Goal: Information Seeking & Learning: Learn about a topic

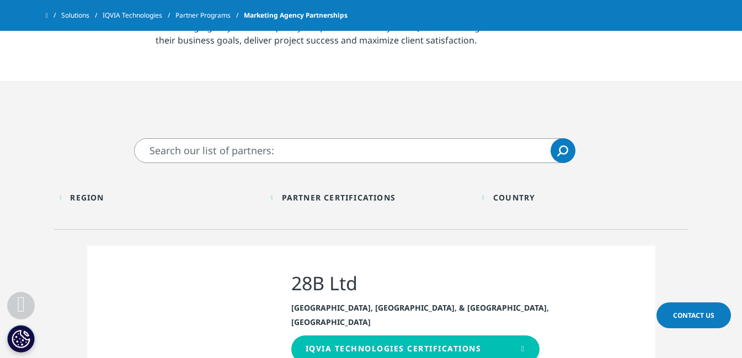
scroll to position [647, 0]
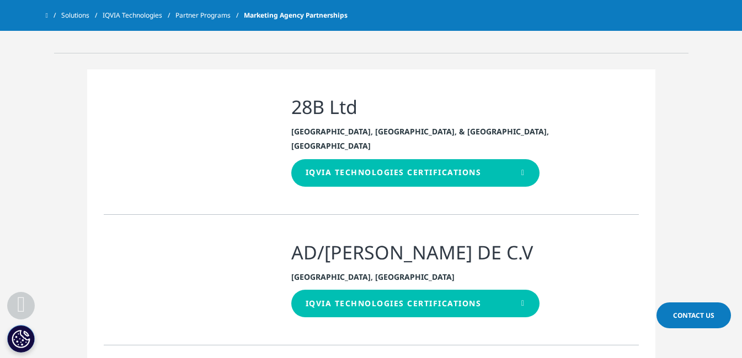
click at [440, 168] on div "Iqvia technologies certifications" at bounding box center [394, 172] width 176 height 9
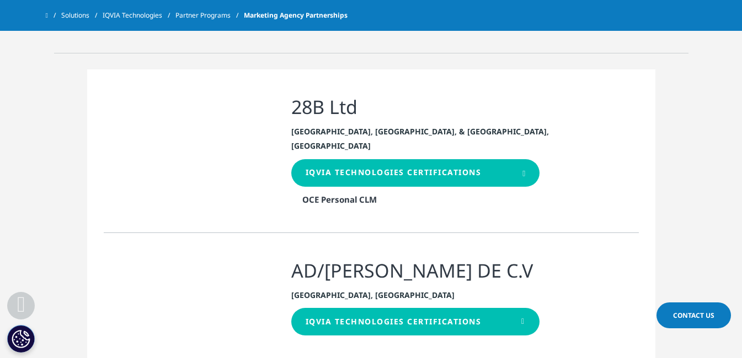
click at [400, 159] on div "Iqvia technologies certifications" at bounding box center [415, 173] width 248 height 28
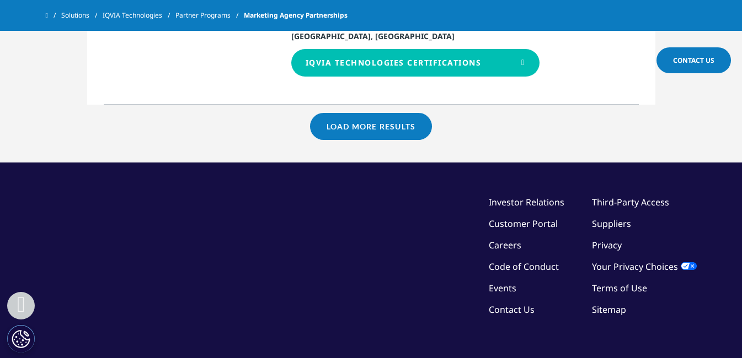
scroll to position [2523, 0]
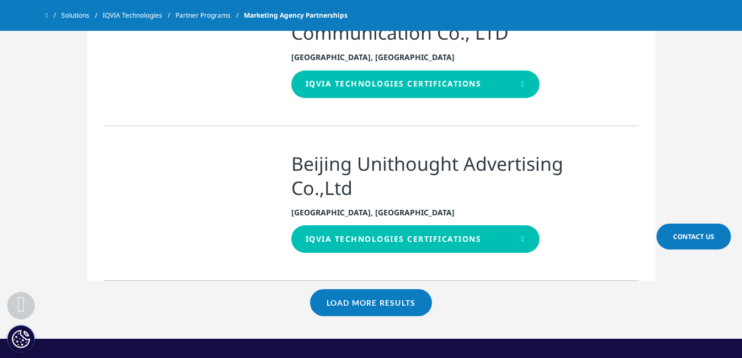
click at [397, 290] on link "Load More Results" at bounding box center [371, 303] width 122 height 27
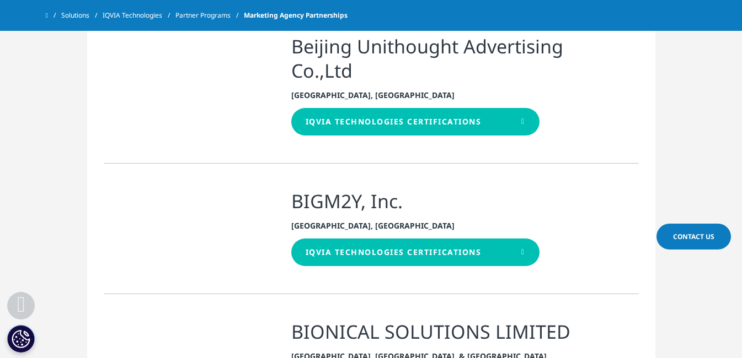
scroll to position [2699, 0]
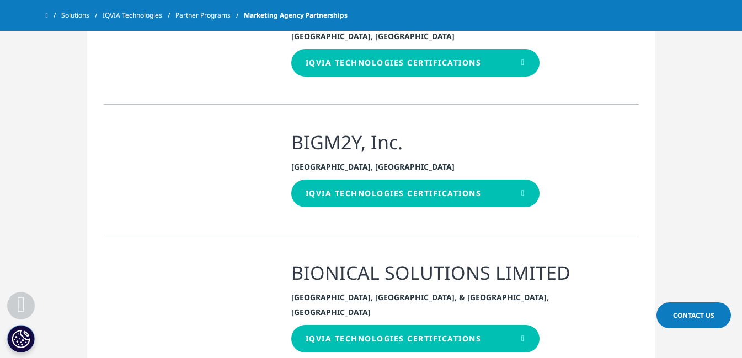
click at [424, 325] on div "Iqvia technologies certifications" at bounding box center [415, 339] width 248 height 28
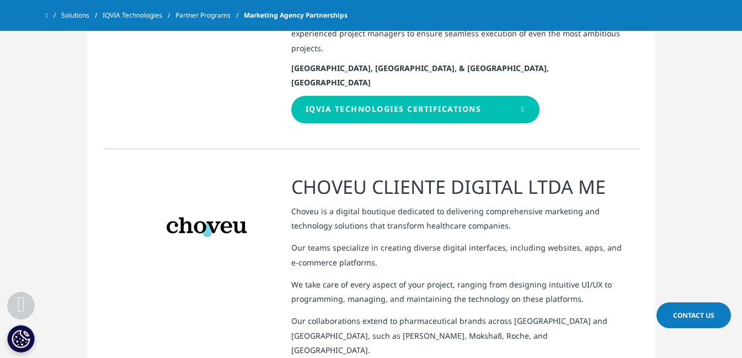
scroll to position [4817, 0]
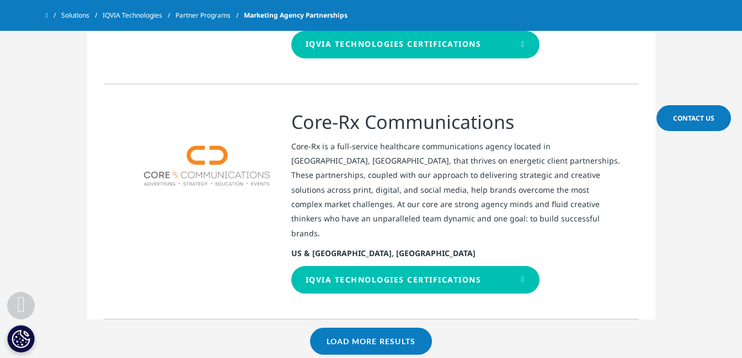
click at [365, 328] on link "Load More Results" at bounding box center [371, 341] width 122 height 27
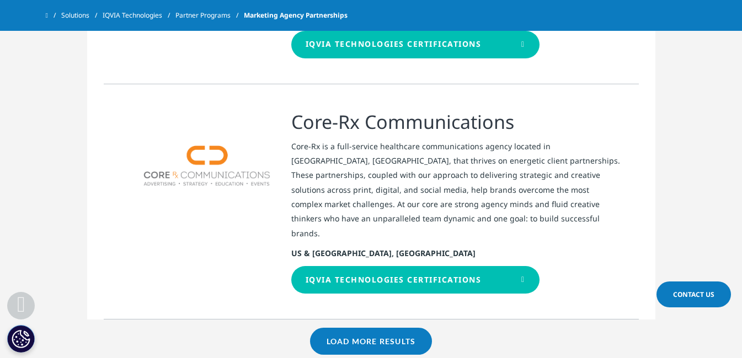
scroll to position [4641, 0]
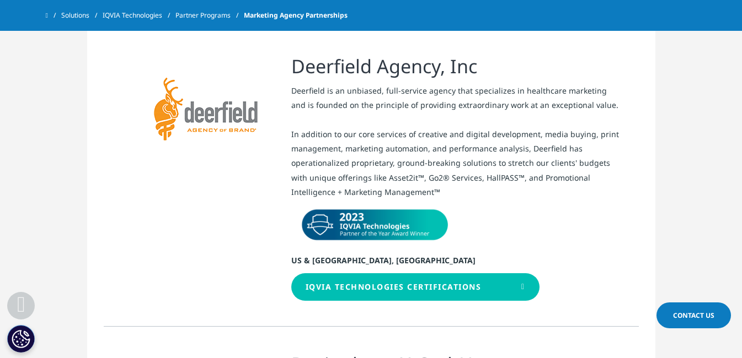
scroll to position [5582, 0]
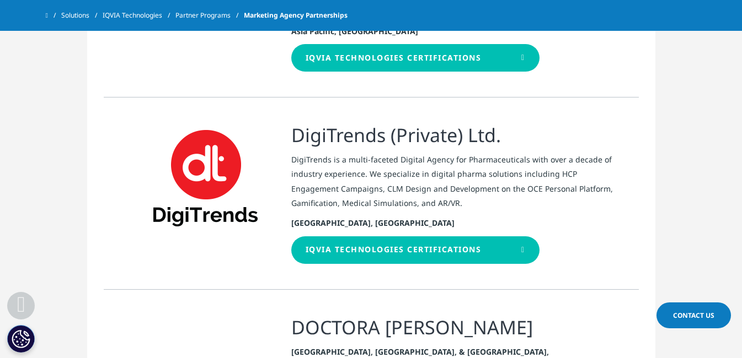
scroll to position [6641, 0]
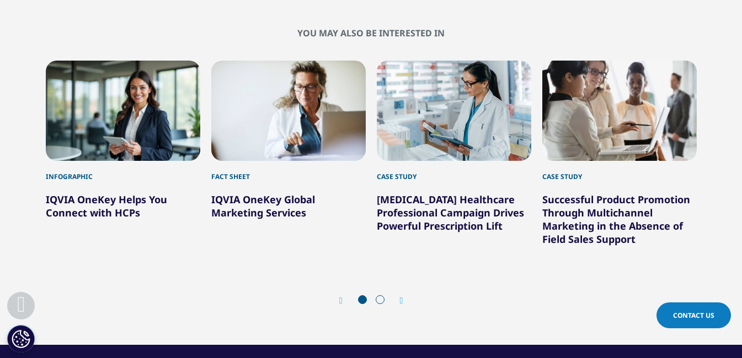
scroll to position [412, 0]
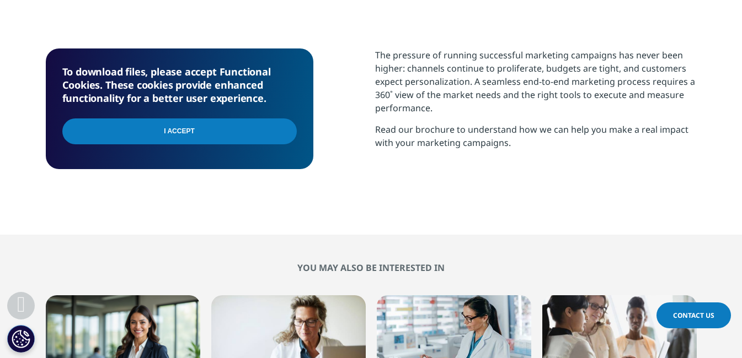
click at [242, 129] on input "I Accept" at bounding box center [179, 132] width 234 height 26
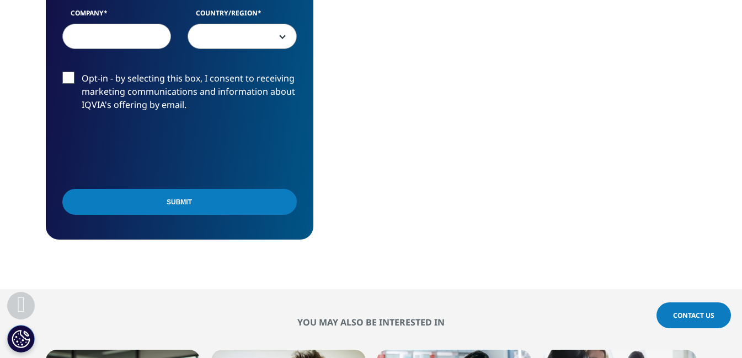
scroll to position [295, 0]
